Goal: Navigation & Orientation: Find specific page/section

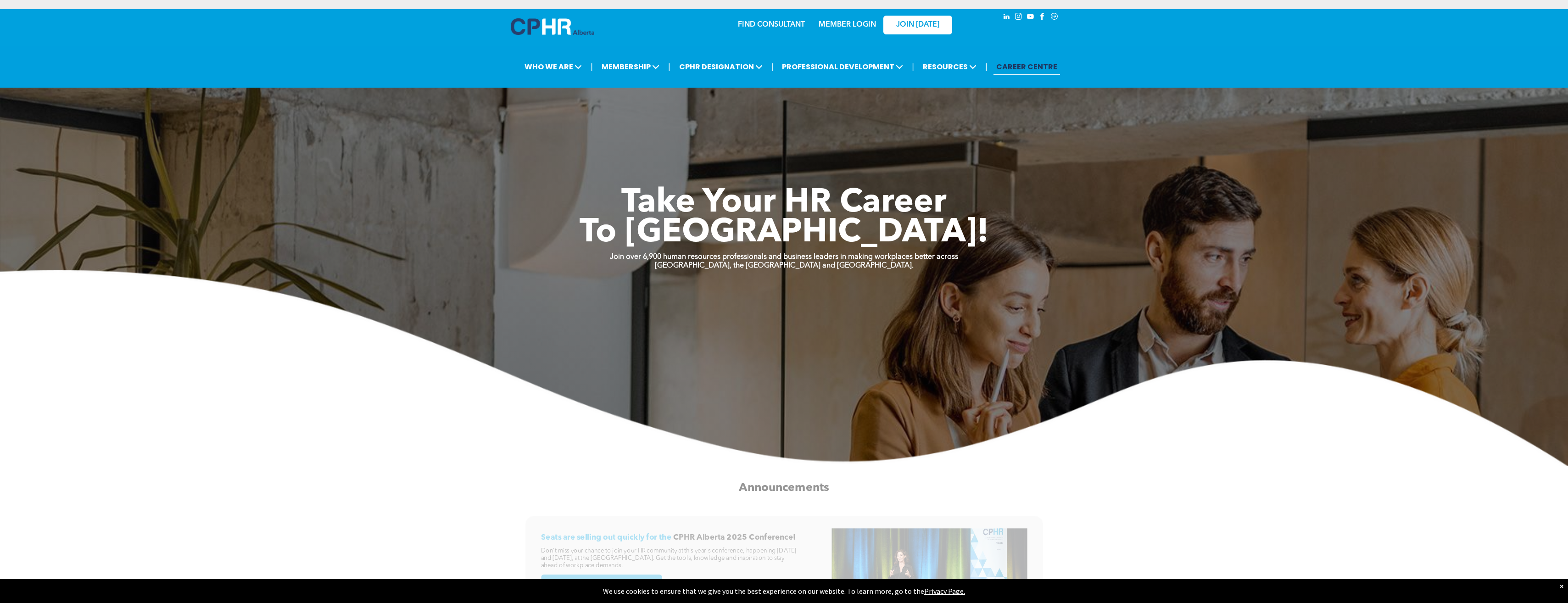
click at [854, 31] on div "MEMBER LOGIN" at bounding box center [827, 24] width 84 height 29
click at [853, 26] on link "MEMBER LOGIN" at bounding box center [847, 25] width 57 height 8
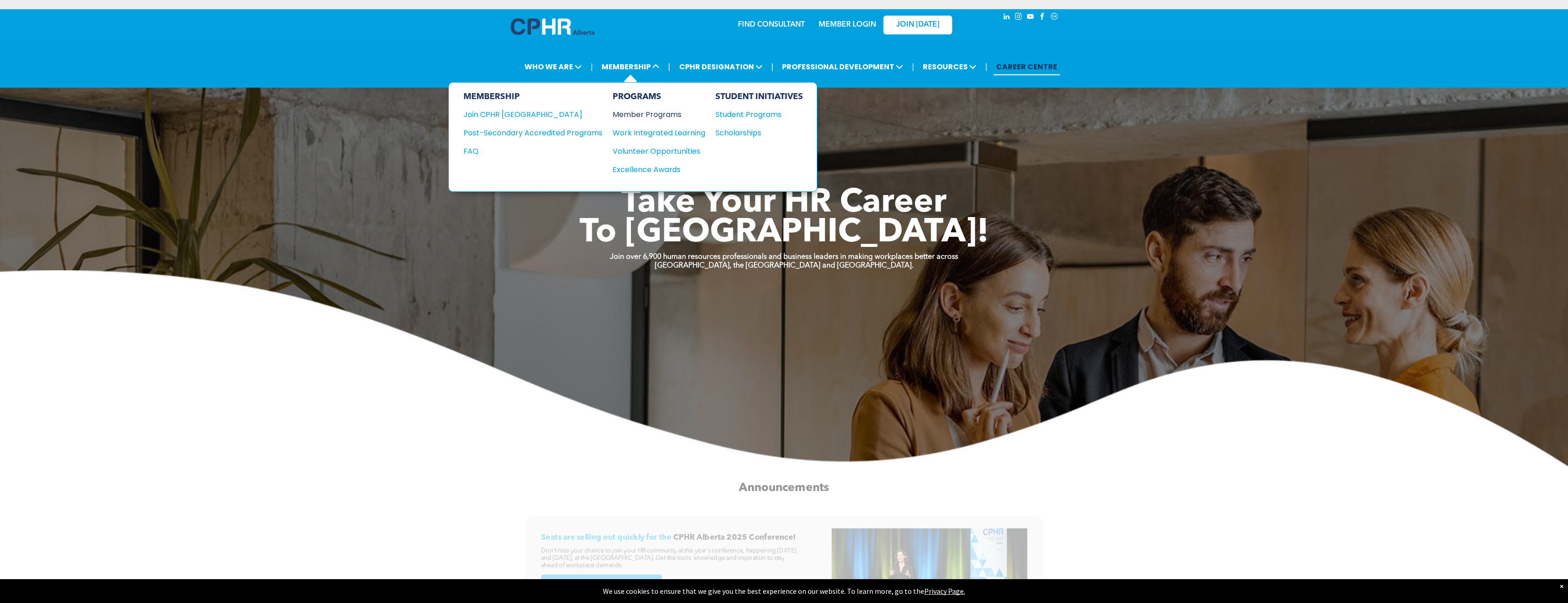
click at [650, 115] on div "Member Programs" at bounding box center [654, 114] width 83 height 11
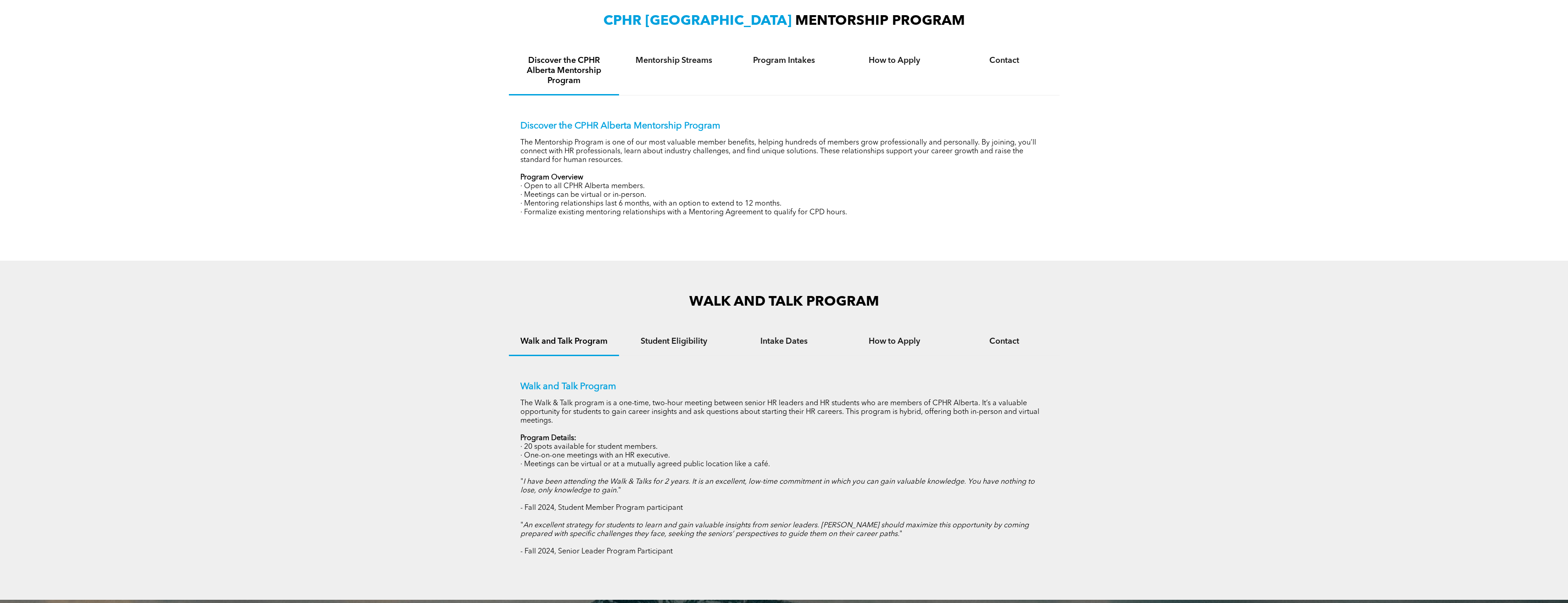
scroll to position [283, 0]
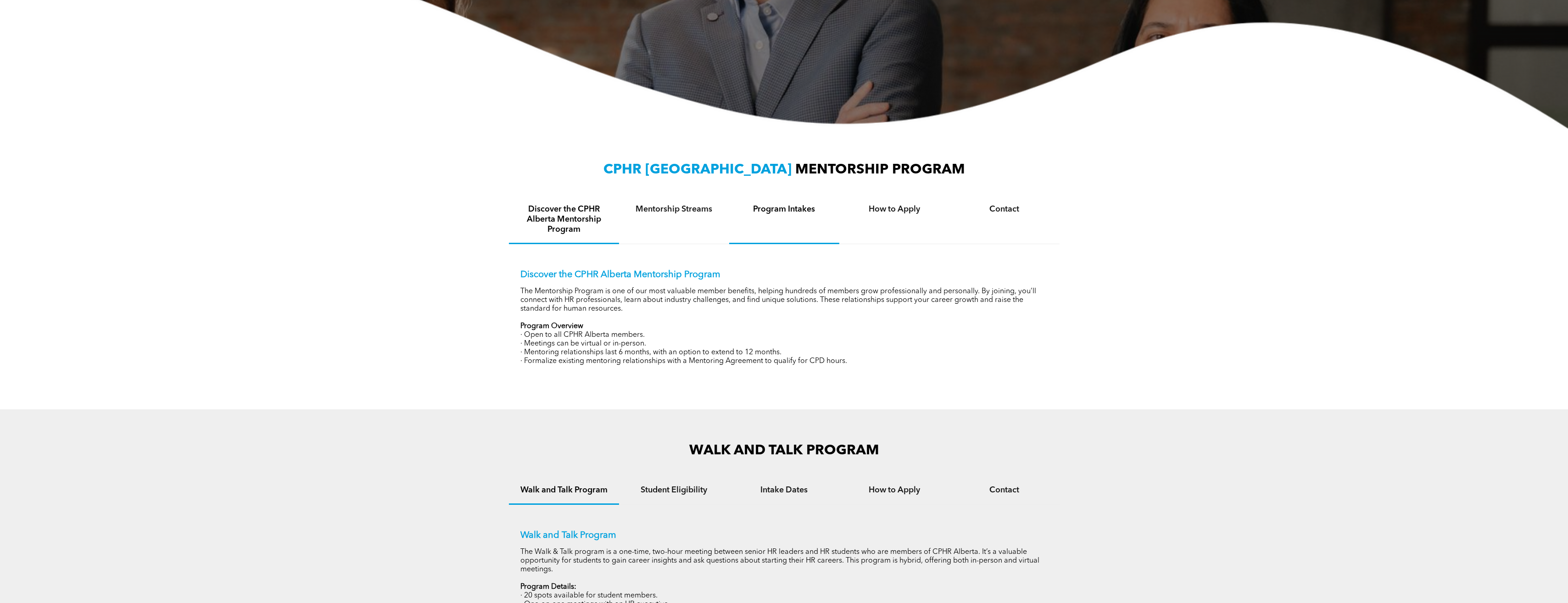
click at [802, 216] on div "Program Intakes" at bounding box center [784, 219] width 110 height 48
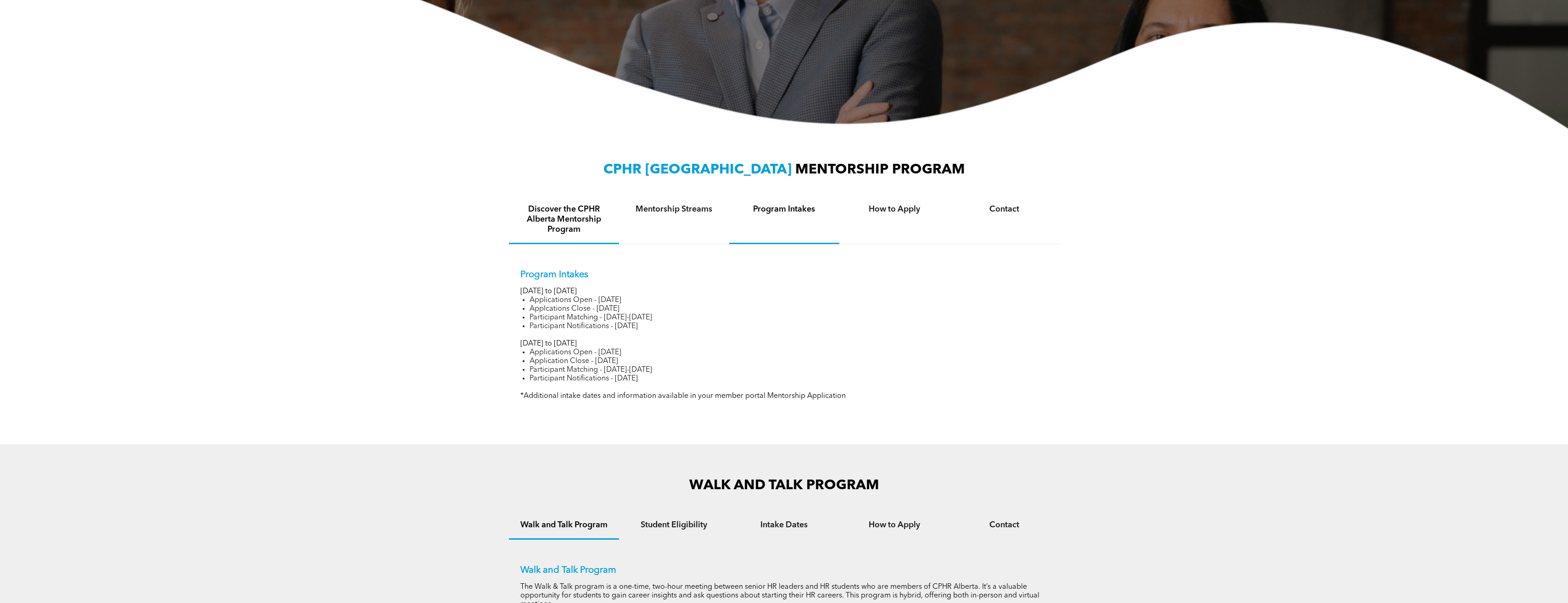
click at [556, 212] on h4 "Discover the CPHR Alberta Mentorship Program" at bounding box center [564, 219] width 93 height 31
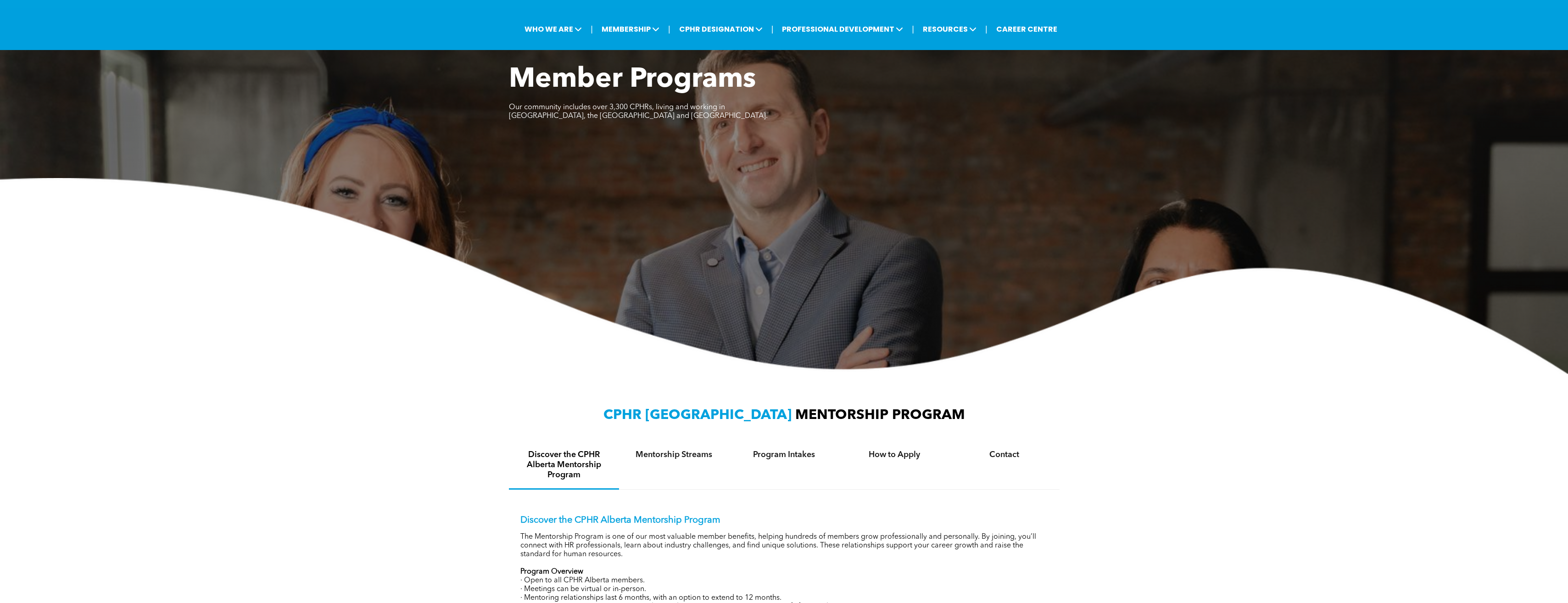
scroll to position [0, 0]
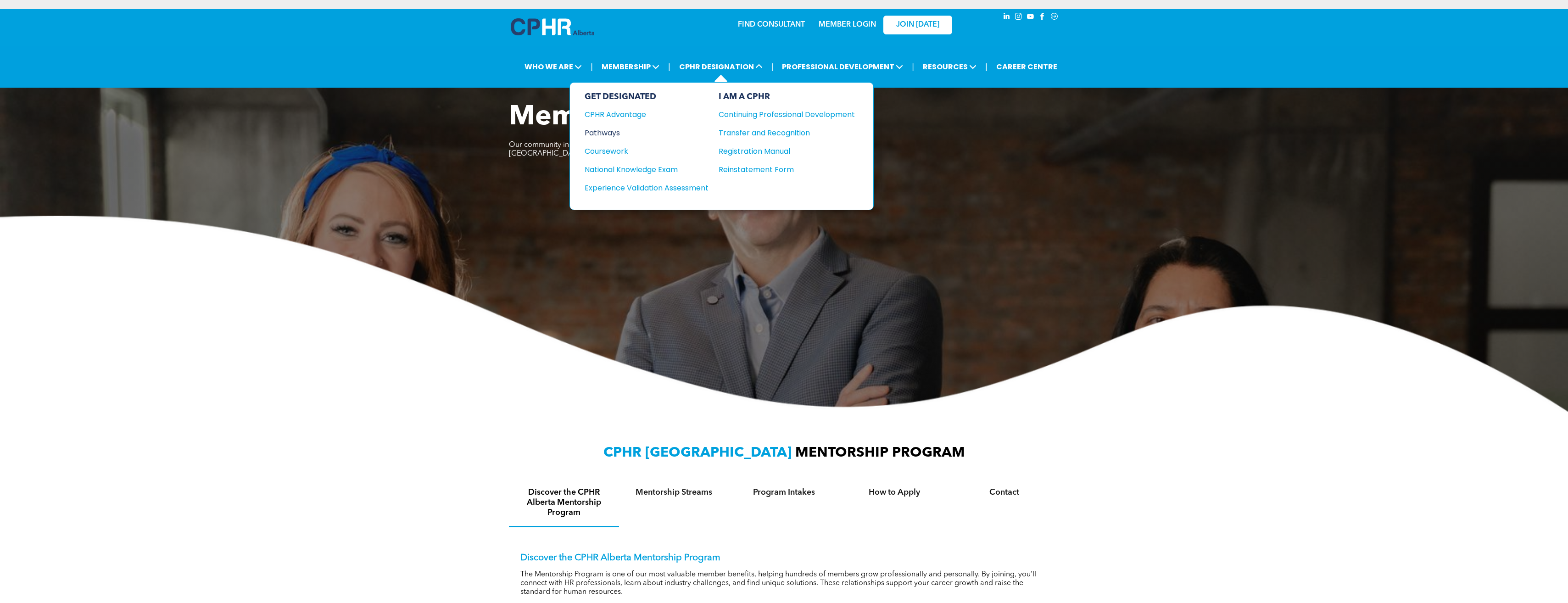
click at [610, 131] on div "Pathways" at bounding box center [640, 132] width 112 height 11
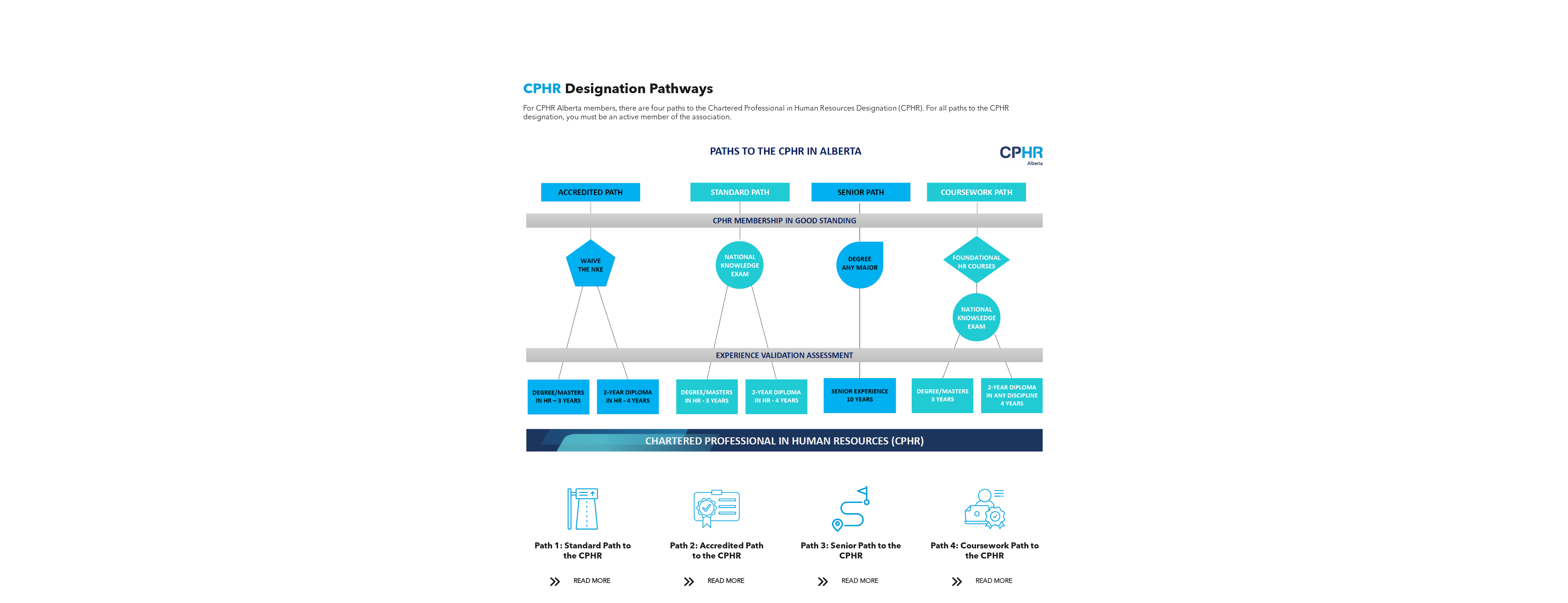
scroll to position [1010, 0]
